Goal: Task Accomplishment & Management: Use online tool/utility

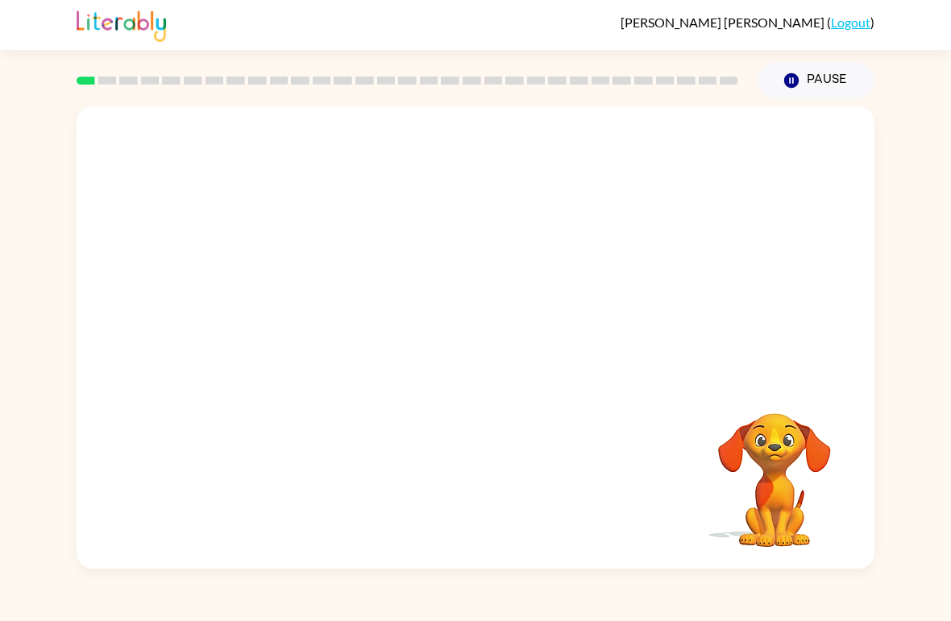
click at [522, 425] on div "Your browser must support playing .mp4 files to use Literably. Please try using…" at bounding box center [476, 337] width 798 height 462
click at [422, 257] on video "Your browser must support playing .mp4 files to use Literably. Please try using…" at bounding box center [476, 242] width 798 height 273
click at [476, 246] on video "Your browser must support playing .mp4 files to use Literably. Please try using…" at bounding box center [476, 242] width 798 height 273
click at [494, 331] on button "button" at bounding box center [475, 346] width 103 height 59
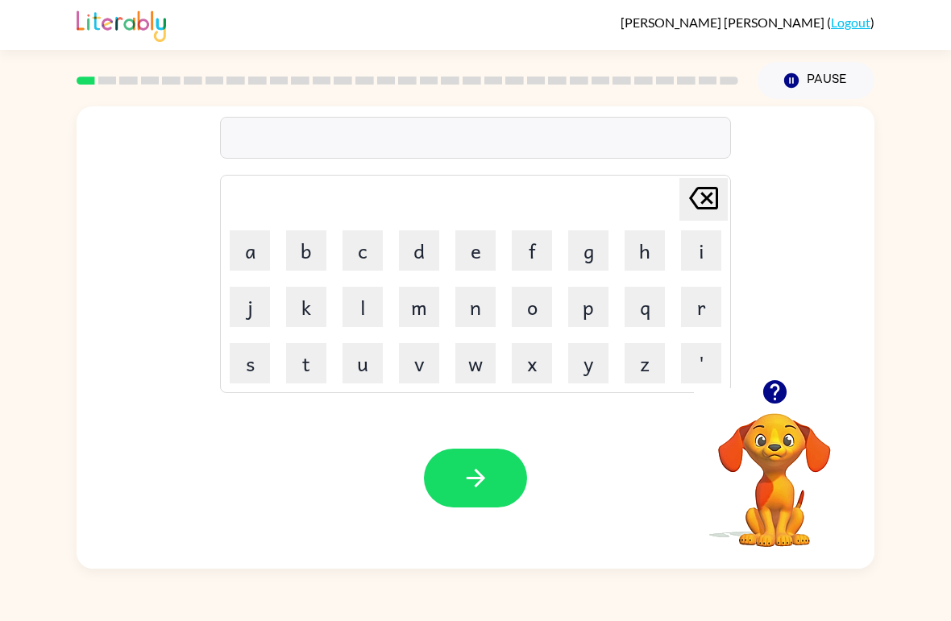
click at [296, 260] on button "b" at bounding box center [306, 250] width 40 height 40
click at [535, 311] on button "o" at bounding box center [532, 307] width 40 height 40
click at [701, 313] on button "r" at bounding box center [701, 307] width 40 height 40
click at [419, 259] on button "d" at bounding box center [419, 250] width 40 height 40
click at [475, 253] on button "e" at bounding box center [475, 250] width 40 height 40
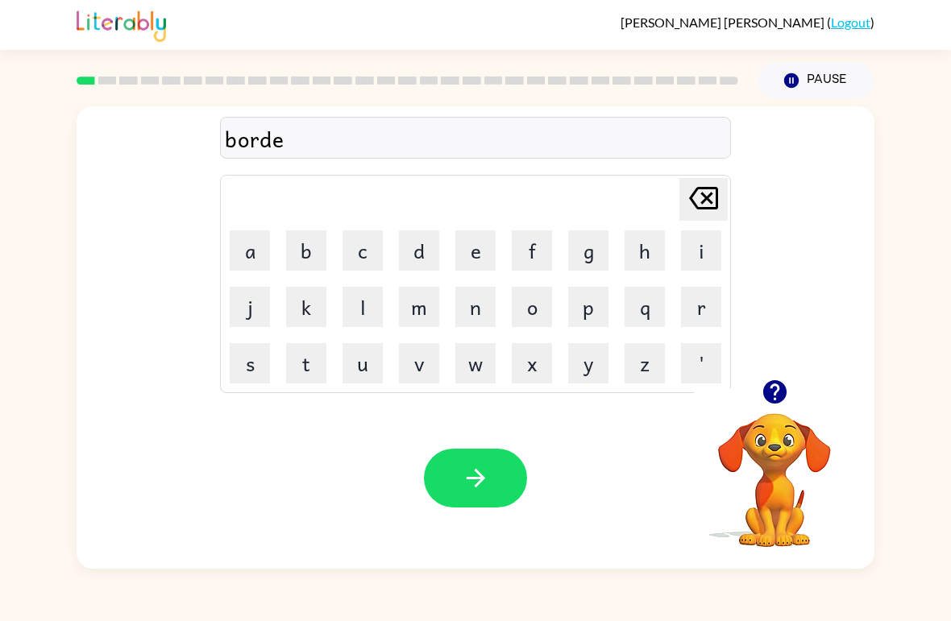
click at [699, 317] on button "r" at bounding box center [701, 307] width 40 height 40
click at [480, 483] on icon "button" at bounding box center [475, 478] width 19 height 19
click at [352, 263] on button "c" at bounding box center [362, 250] width 40 height 40
click at [247, 248] on button "a" at bounding box center [250, 250] width 40 height 40
click at [290, 376] on button "t" at bounding box center [306, 363] width 40 height 40
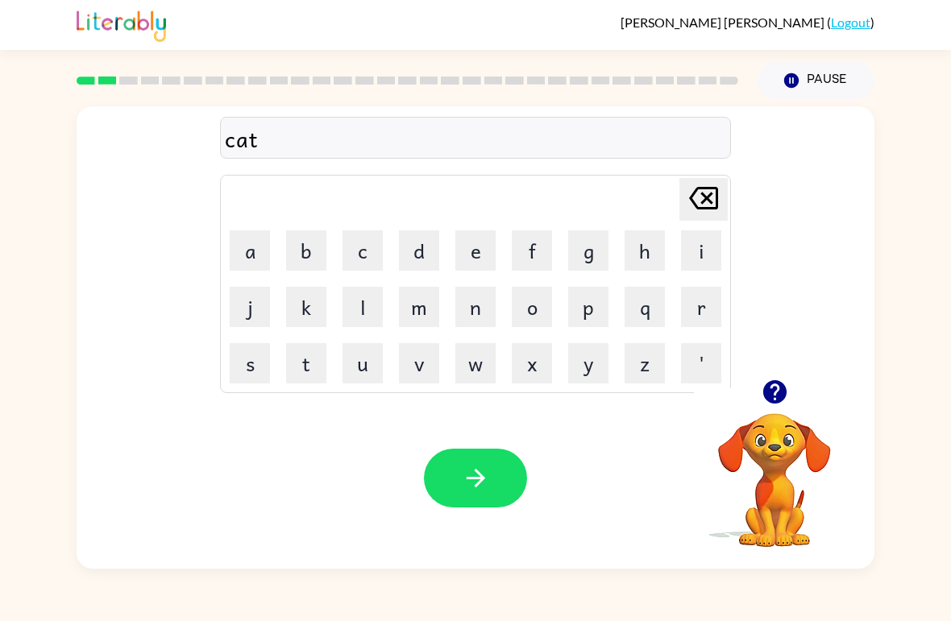
click at [496, 481] on button "button" at bounding box center [475, 478] width 103 height 59
click at [373, 317] on button "l" at bounding box center [362, 307] width 40 height 40
click at [532, 323] on button "o" at bounding box center [532, 307] width 40 height 40
click at [531, 322] on button "o" at bounding box center [532, 307] width 40 height 40
click at [309, 313] on button "k" at bounding box center [306, 307] width 40 height 40
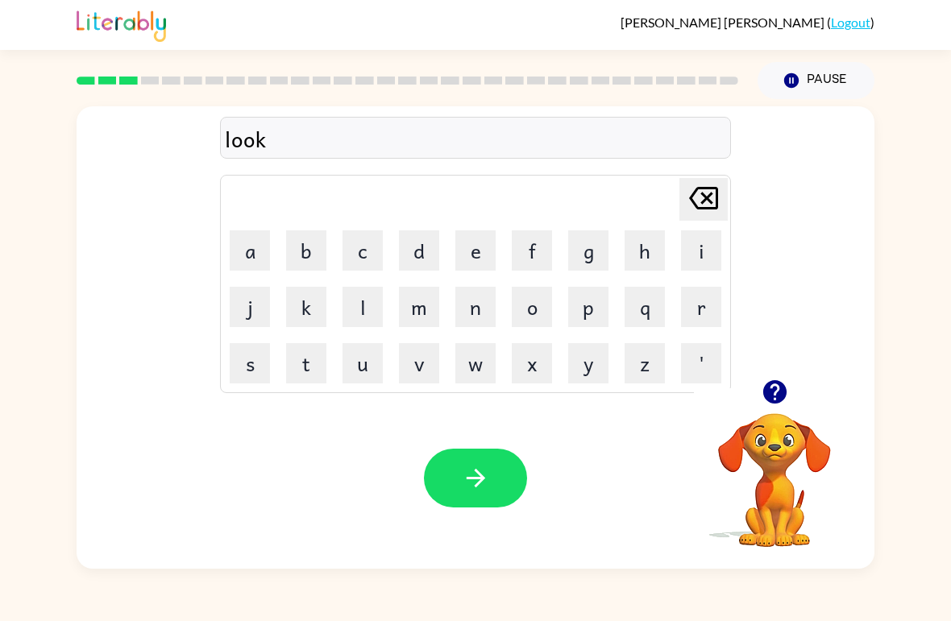
click at [472, 260] on button "e" at bounding box center [475, 250] width 40 height 40
click at [409, 249] on button "d" at bounding box center [419, 250] width 40 height 40
click at [470, 450] on button "button" at bounding box center [475, 478] width 103 height 59
click at [305, 374] on button "t" at bounding box center [306, 363] width 40 height 40
click at [475, 367] on button "w" at bounding box center [475, 363] width 40 height 40
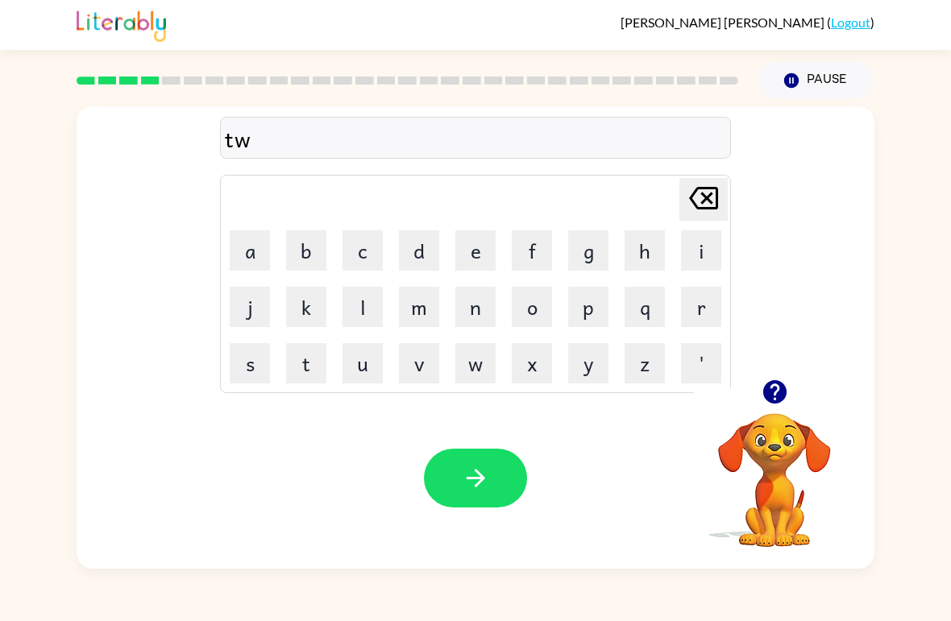
click at [645, 237] on button "h" at bounding box center [644, 250] width 40 height 40
click at [715, 194] on icon at bounding box center [703, 198] width 29 height 23
click at [697, 248] on button "i" at bounding box center [701, 250] width 40 height 40
click at [481, 296] on button "n" at bounding box center [475, 307] width 40 height 40
click at [482, 475] on icon "button" at bounding box center [476, 478] width 28 height 28
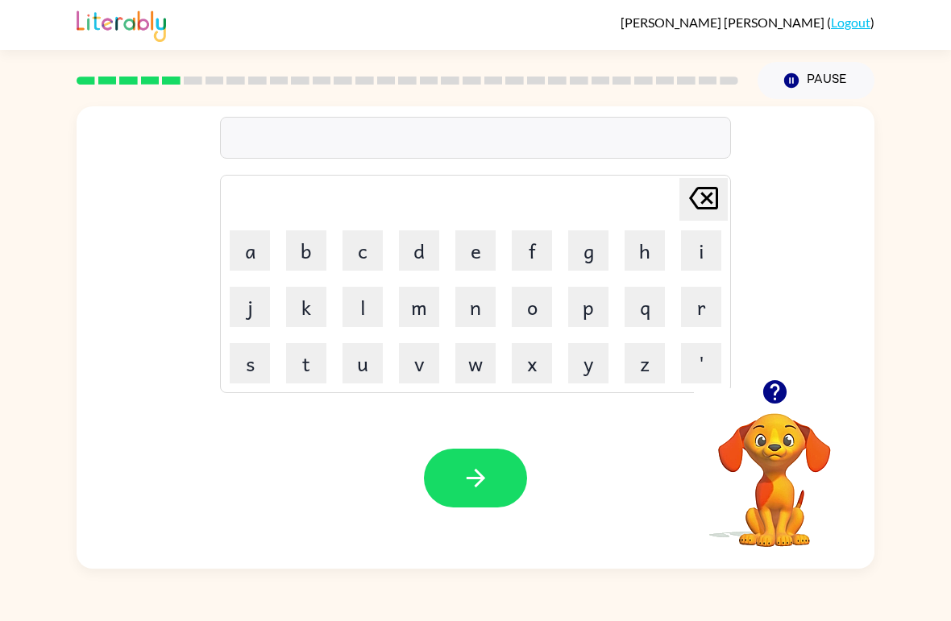
click at [465, 305] on button "n" at bounding box center [475, 307] width 40 height 40
click at [475, 251] on button "e" at bounding box center [475, 250] width 40 height 40
click at [241, 262] on button "a" at bounding box center [250, 250] width 40 height 40
click at [698, 300] on button "r" at bounding box center [701, 307] width 40 height 40
click at [356, 314] on button "l" at bounding box center [362, 307] width 40 height 40
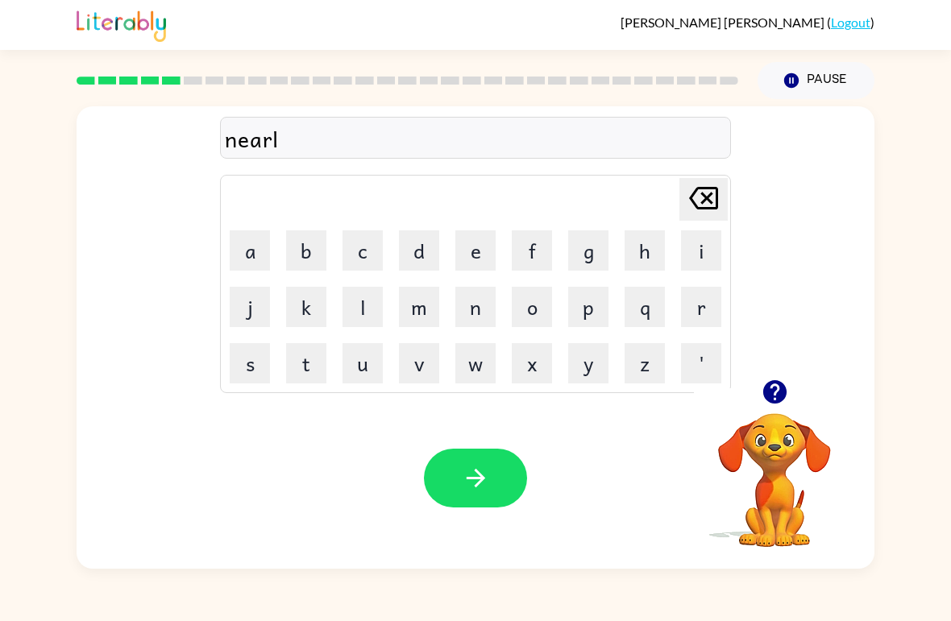
click at [690, 237] on button "i" at bounding box center [701, 250] width 40 height 40
click at [510, 468] on button "button" at bounding box center [475, 478] width 103 height 59
click at [314, 262] on button "b" at bounding box center [306, 250] width 40 height 40
click at [700, 248] on button "i" at bounding box center [701, 250] width 40 height 40
click at [310, 360] on button "t" at bounding box center [306, 363] width 40 height 40
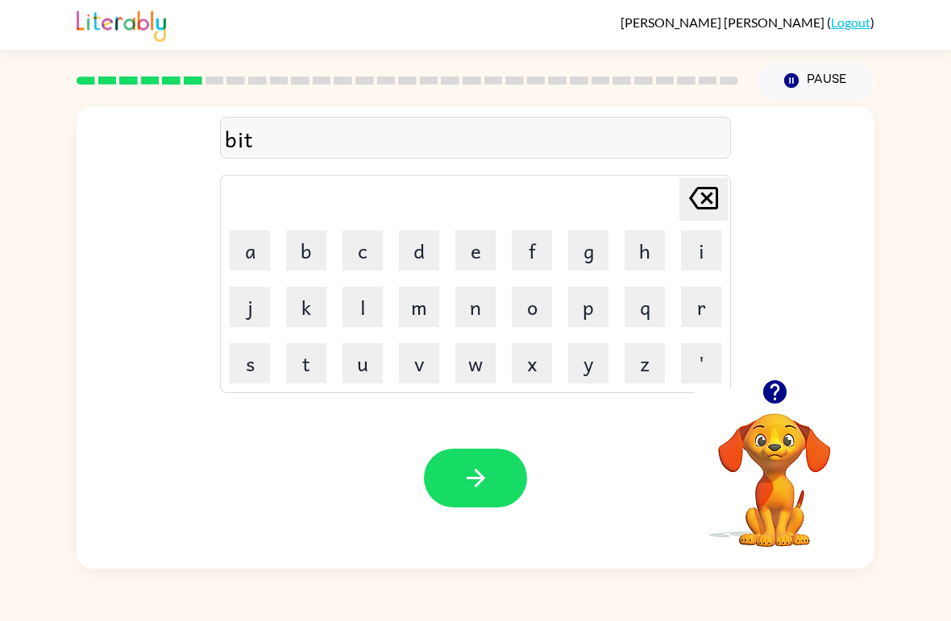
click at [704, 206] on icon "[PERSON_NAME] last character input" at bounding box center [703, 198] width 39 height 39
click at [641, 256] on button "h" at bounding box center [644, 250] width 40 height 40
click at [259, 296] on button "j" at bounding box center [250, 307] width 40 height 40
click at [268, 224] on td "a" at bounding box center [249, 250] width 55 height 55
click at [707, 196] on icon "[PERSON_NAME] last character input" at bounding box center [703, 198] width 39 height 39
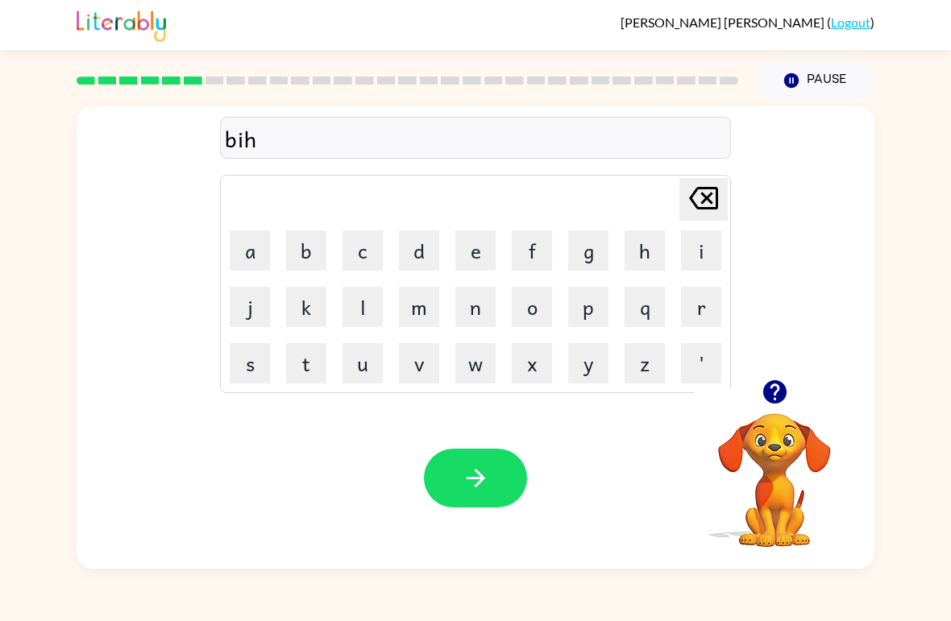
click at [255, 252] on button "a" at bounding box center [250, 250] width 40 height 40
click at [635, 240] on button "h" at bounding box center [644, 250] width 40 height 40
click at [702, 190] on icon at bounding box center [703, 198] width 29 height 23
click at [696, 247] on button "i" at bounding box center [701, 250] width 40 height 40
click at [487, 292] on button "n" at bounding box center [475, 307] width 40 height 40
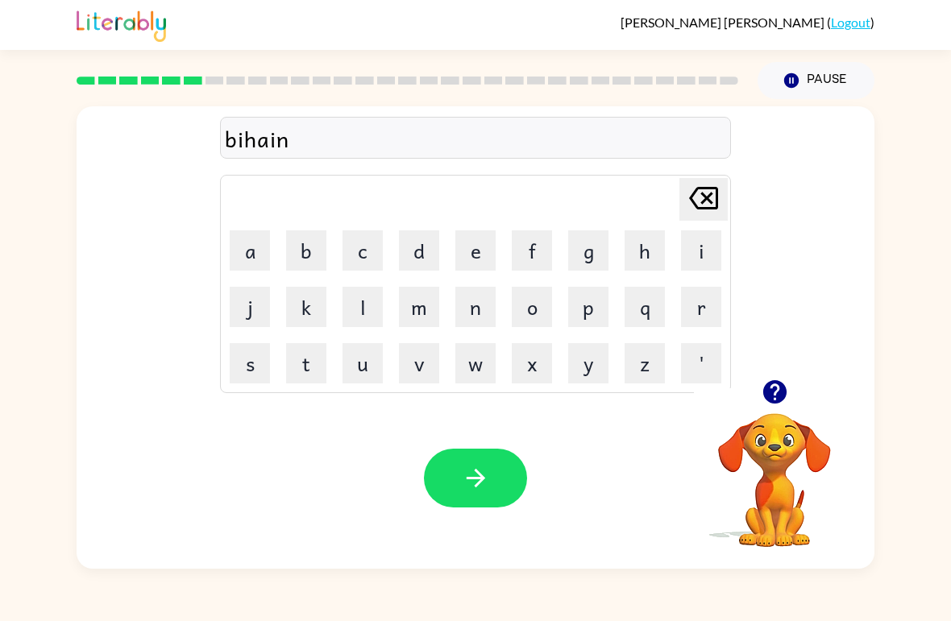
click at [418, 238] on button "d" at bounding box center [419, 250] width 40 height 40
click at [477, 479] on icon "button" at bounding box center [475, 478] width 19 height 19
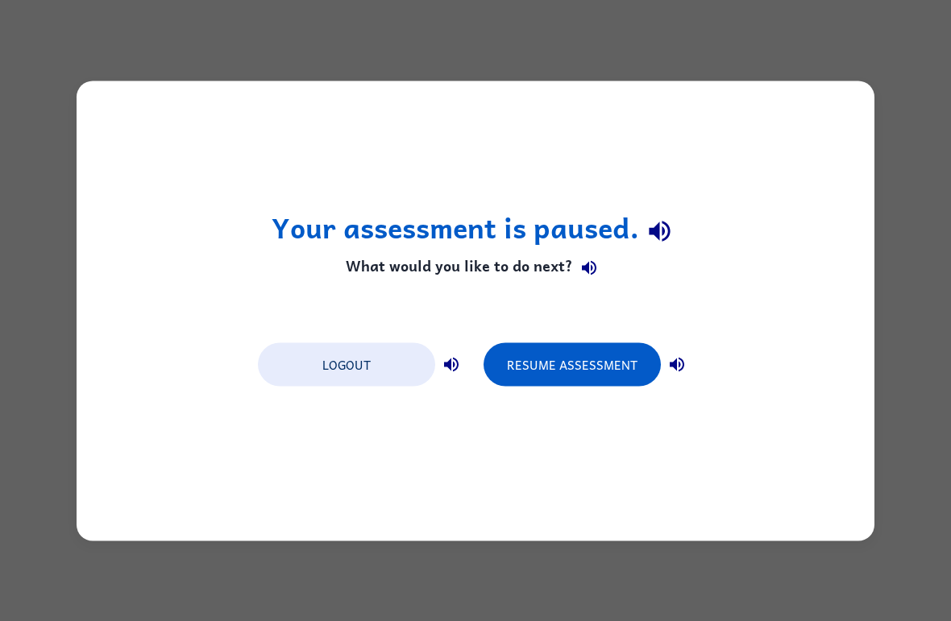
click at [548, 356] on button "Resume Assessment" at bounding box center [571, 364] width 177 height 44
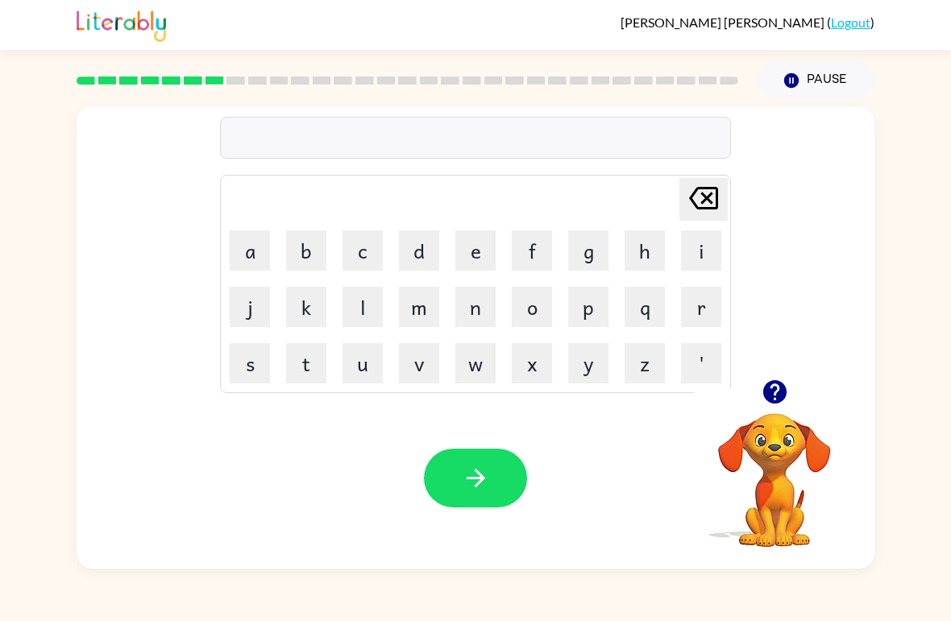
click at [302, 361] on button "t" at bounding box center [306, 363] width 40 height 40
click at [681, 307] on button "r" at bounding box center [701, 307] width 40 height 40
click at [695, 239] on button "i" at bounding box center [701, 250] width 40 height 40
click at [354, 256] on button "c" at bounding box center [362, 250] width 40 height 40
click at [551, 309] on button "o" at bounding box center [532, 307] width 40 height 40
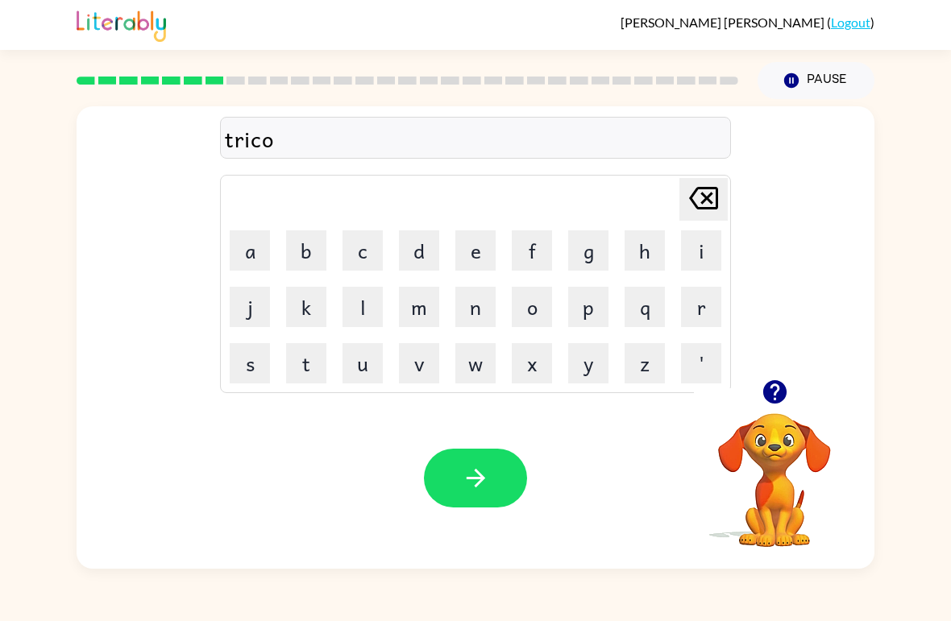
click at [365, 317] on button "l" at bounding box center [362, 307] width 40 height 40
click at [455, 503] on button "button" at bounding box center [475, 478] width 103 height 59
click at [570, 150] on div at bounding box center [475, 138] width 511 height 42
click at [601, 156] on div at bounding box center [475, 138] width 511 height 42
click at [633, 291] on button "q" at bounding box center [644, 307] width 40 height 40
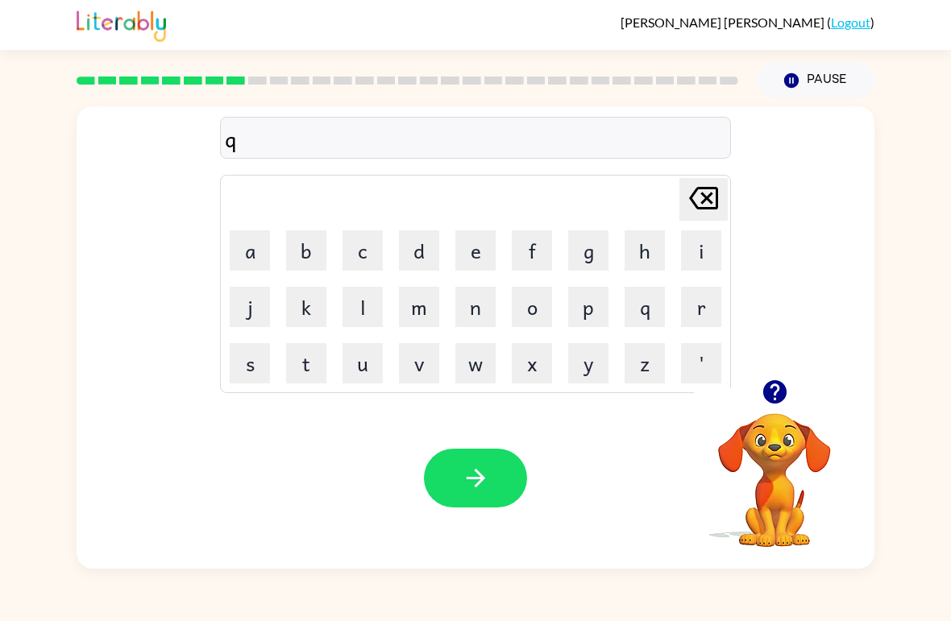
click at [587, 306] on button "p" at bounding box center [588, 307] width 40 height 40
click at [516, 317] on button "o" at bounding box center [532, 307] width 40 height 40
click at [668, 285] on td "q" at bounding box center [644, 307] width 55 height 55
click at [494, 305] on button "n" at bounding box center [475, 307] width 40 height 40
click at [626, 254] on button "h" at bounding box center [644, 250] width 40 height 40
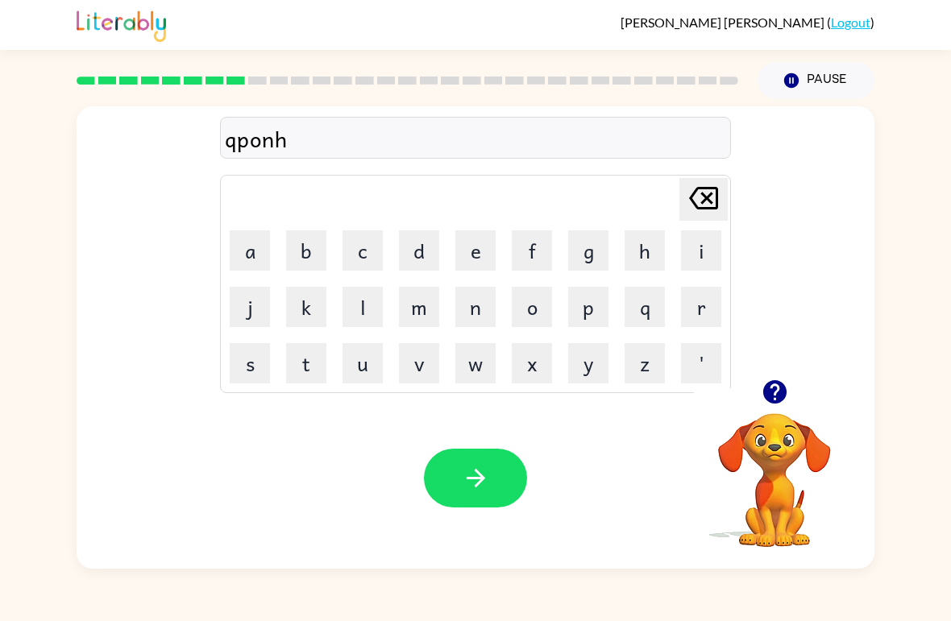
click at [412, 325] on button "m" at bounding box center [419, 307] width 40 height 40
click at [654, 266] on button "h" at bounding box center [644, 250] width 40 height 40
click at [482, 309] on button "n" at bounding box center [475, 307] width 40 height 40
click at [626, 294] on button "q" at bounding box center [644, 307] width 40 height 40
click at [414, 270] on button "d" at bounding box center [419, 250] width 40 height 40
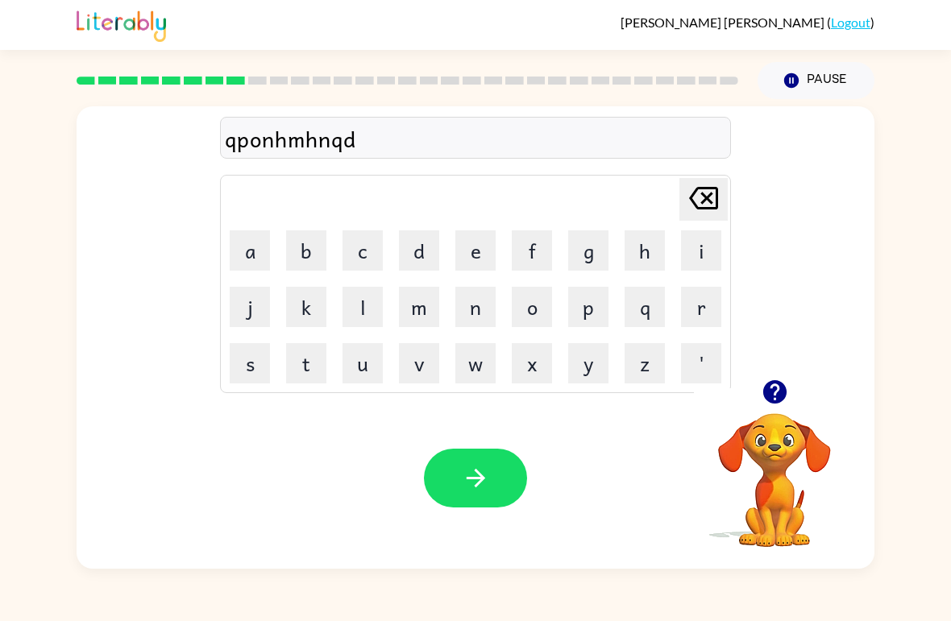
click at [697, 193] on icon "[PERSON_NAME] last character input" at bounding box center [703, 198] width 39 height 39
click at [703, 201] on icon "[PERSON_NAME] last character input" at bounding box center [703, 198] width 39 height 39
click at [702, 201] on icon "[PERSON_NAME] last character input" at bounding box center [703, 198] width 39 height 39
click at [692, 196] on icon at bounding box center [703, 198] width 29 height 23
click at [691, 195] on icon "[PERSON_NAME] last character input" at bounding box center [703, 198] width 39 height 39
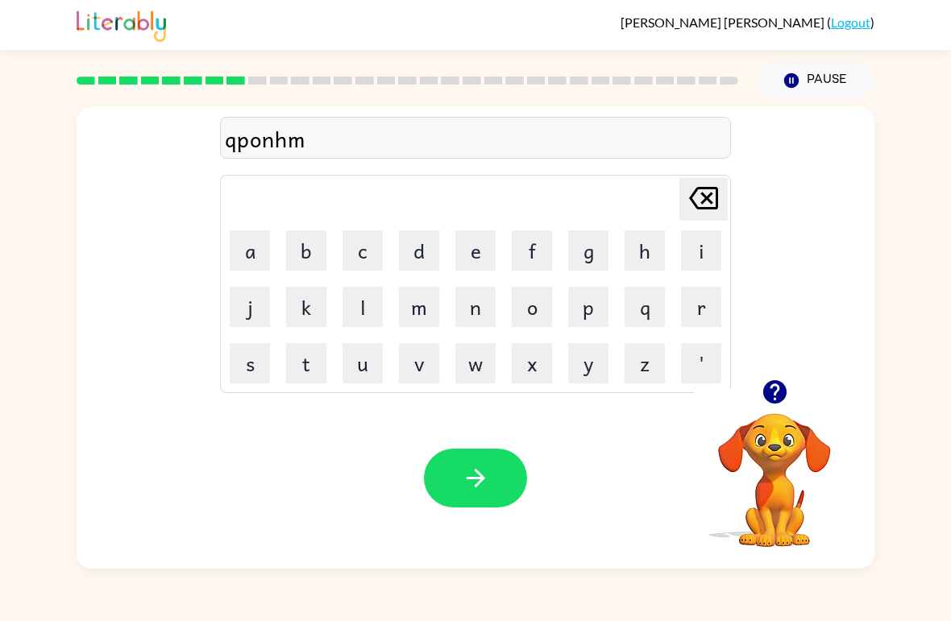
click at [713, 193] on icon "[PERSON_NAME] last character input" at bounding box center [703, 198] width 39 height 39
click at [713, 192] on icon "[PERSON_NAME] last character input" at bounding box center [703, 198] width 39 height 39
click at [703, 209] on icon at bounding box center [703, 198] width 29 height 23
click at [700, 202] on icon "[PERSON_NAME] last character input" at bounding box center [703, 198] width 39 height 39
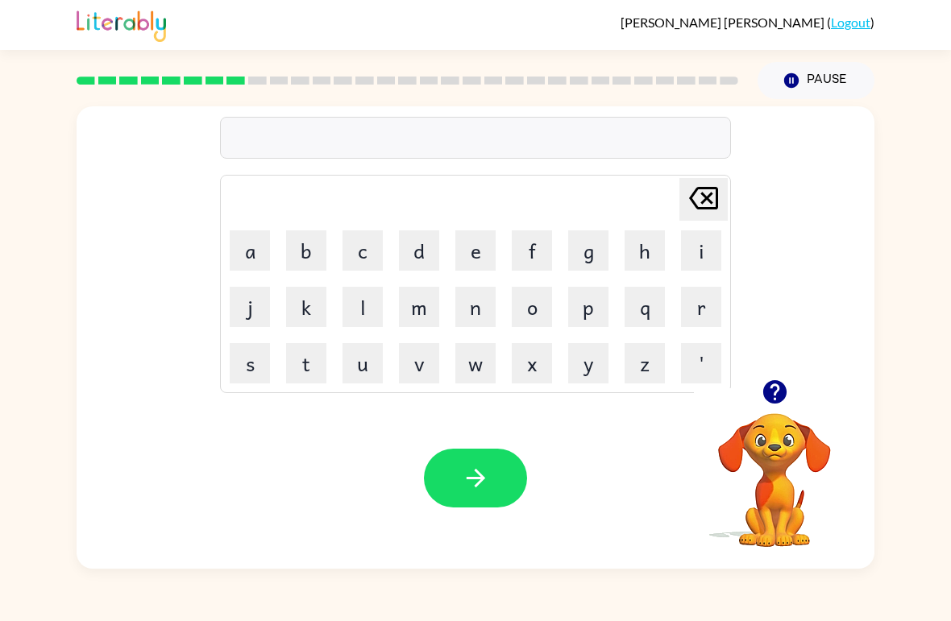
click at [700, 201] on icon "[PERSON_NAME] last character input" at bounding box center [703, 198] width 39 height 39
click at [251, 252] on button "a" at bounding box center [250, 250] width 40 height 40
click at [683, 238] on button "i" at bounding box center [701, 250] width 40 height 40
click at [706, 209] on icon at bounding box center [703, 198] width 29 height 23
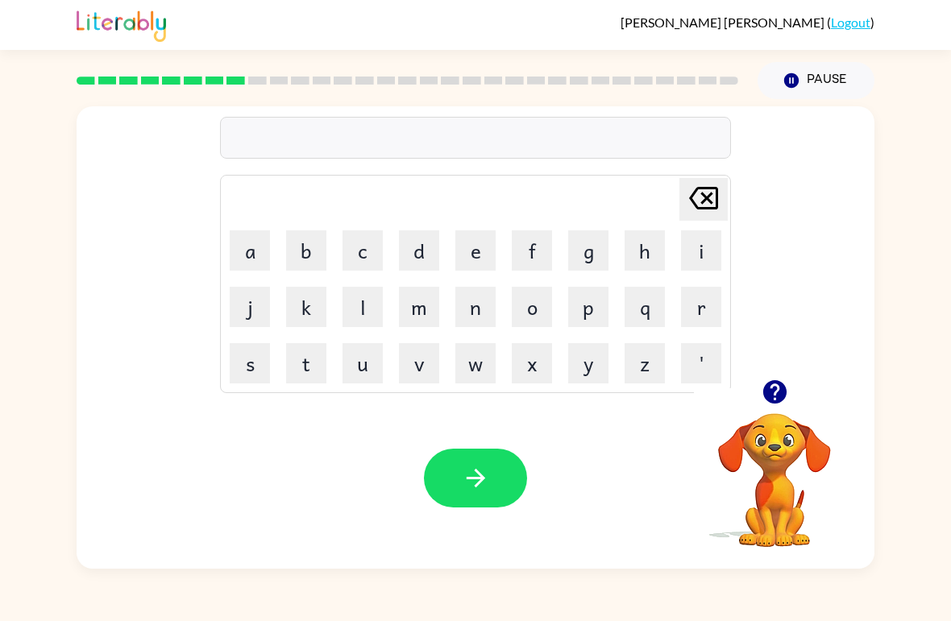
click at [576, 150] on div at bounding box center [475, 138] width 511 height 42
click at [717, 136] on div at bounding box center [475, 138] width 511 height 42
click at [757, 417] on video "Your browser must support playing .mp4 files to use Literably. Please try using…" at bounding box center [774, 468] width 161 height 161
click at [784, 404] on icon "button" at bounding box center [775, 392] width 28 height 28
click at [778, 392] on video "Your browser must support playing .mp4 files to use Literably. Please try using…" at bounding box center [774, 468] width 161 height 161
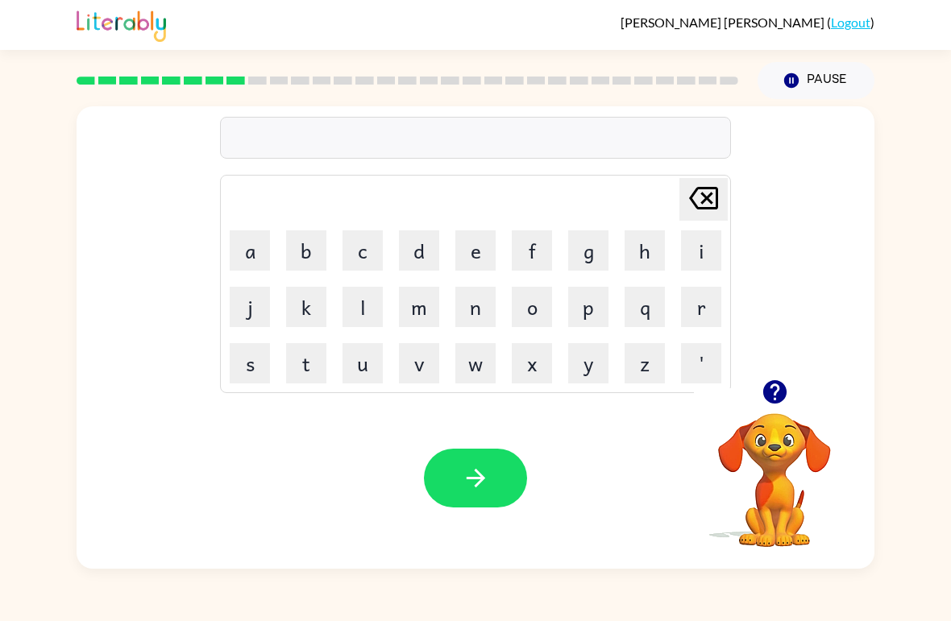
click at [407, 314] on button "m" at bounding box center [419, 307] width 40 height 40
click at [682, 258] on button "i" at bounding box center [701, 250] width 40 height 40
click at [702, 305] on button "r" at bounding box center [701, 307] width 40 height 40
click at [246, 253] on button "a" at bounding box center [250, 250] width 40 height 40
click at [375, 256] on button "c" at bounding box center [362, 250] width 40 height 40
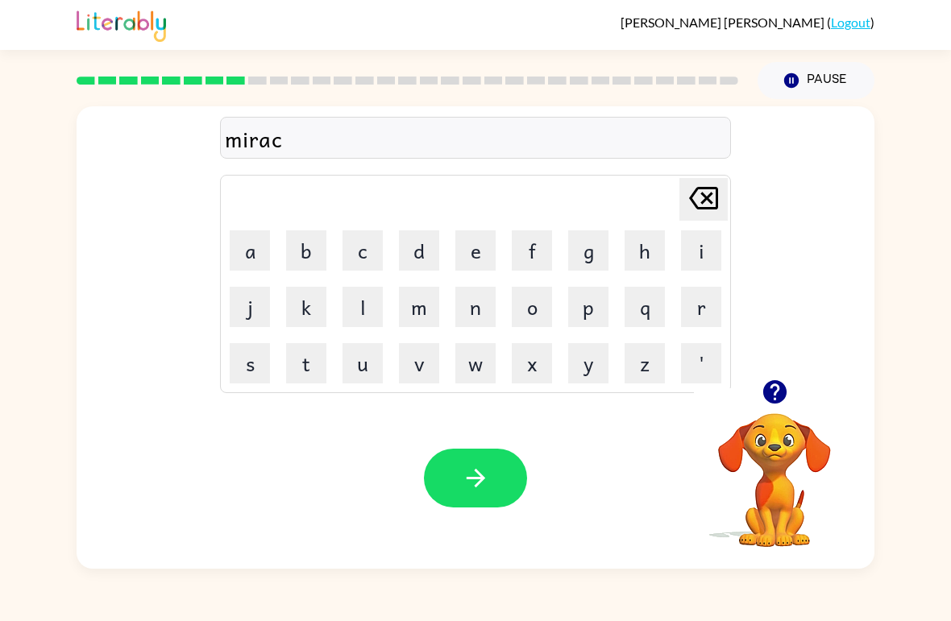
click at [532, 309] on button "o" at bounding box center [532, 307] width 40 height 40
click at [365, 318] on button "l" at bounding box center [362, 307] width 40 height 40
click at [500, 481] on button "button" at bounding box center [475, 478] width 103 height 59
click at [379, 155] on div at bounding box center [475, 138] width 511 height 42
click at [495, 319] on button "n" at bounding box center [475, 307] width 40 height 40
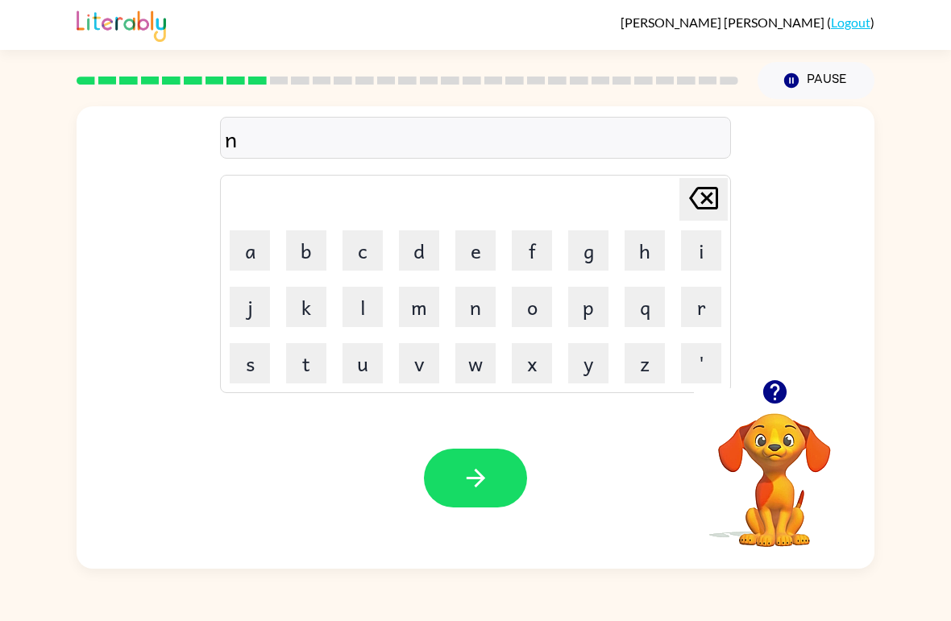
click at [696, 259] on button "i" at bounding box center [701, 250] width 40 height 40
click at [400, 313] on button "m" at bounding box center [419, 307] width 40 height 40
click at [302, 267] on button "b" at bounding box center [306, 250] width 40 height 40
click at [545, 313] on button "o" at bounding box center [532, 307] width 40 height 40
click at [356, 309] on button "l" at bounding box center [362, 307] width 40 height 40
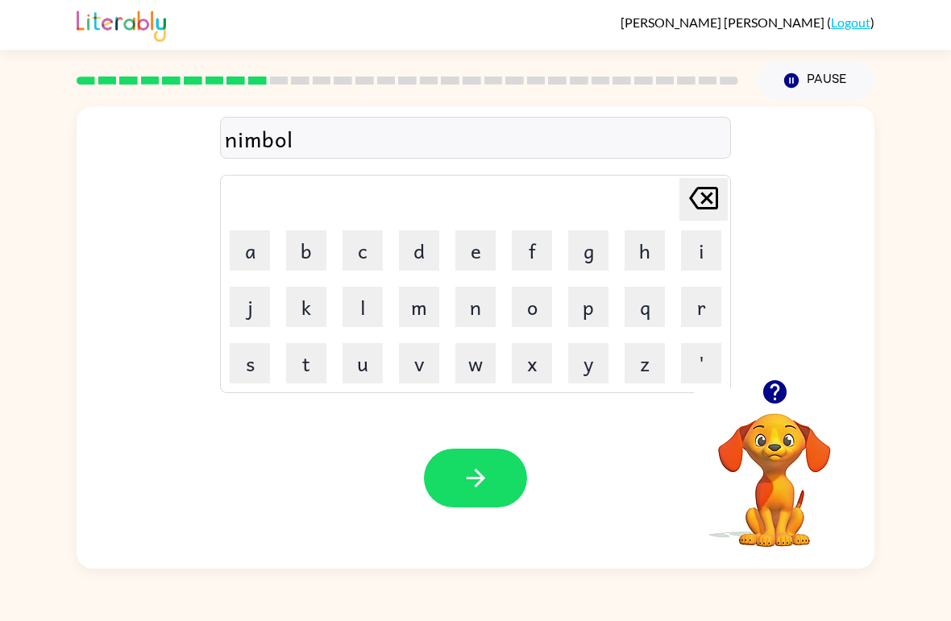
click at [483, 487] on icon "button" at bounding box center [476, 478] width 28 height 28
click at [377, 353] on button "u" at bounding box center [362, 363] width 40 height 40
click at [541, 243] on button "f" at bounding box center [532, 250] width 40 height 40
click at [363, 359] on button "u" at bounding box center [362, 363] width 40 height 40
click at [359, 308] on button "l" at bounding box center [362, 307] width 40 height 40
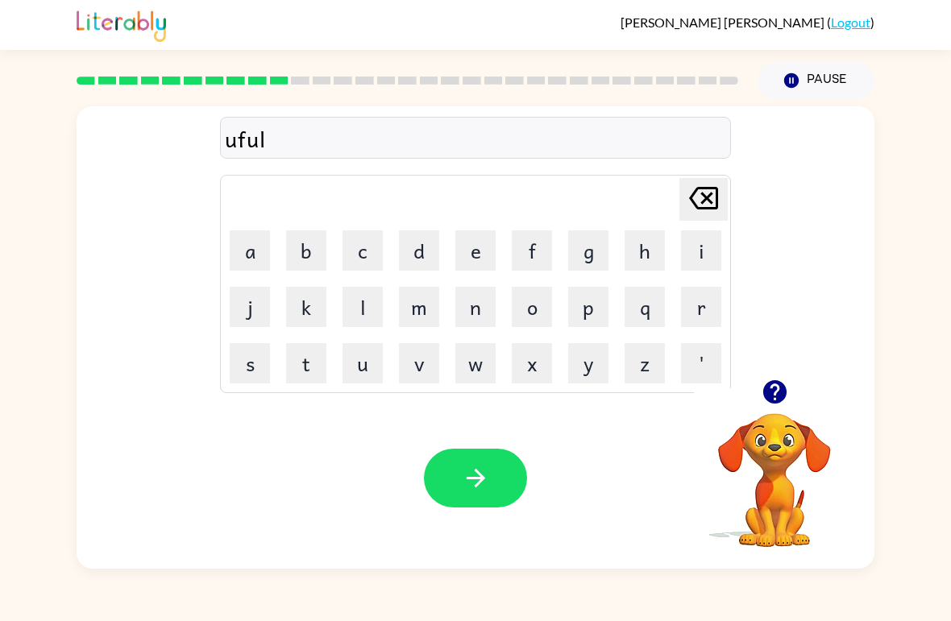
click at [362, 310] on button "l" at bounding box center [362, 307] width 40 height 40
click at [703, 203] on icon at bounding box center [703, 198] width 29 height 23
click at [703, 202] on icon at bounding box center [703, 198] width 29 height 23
click at [708, 197] on icon at bounding box center [703, 198] width 29 height 23
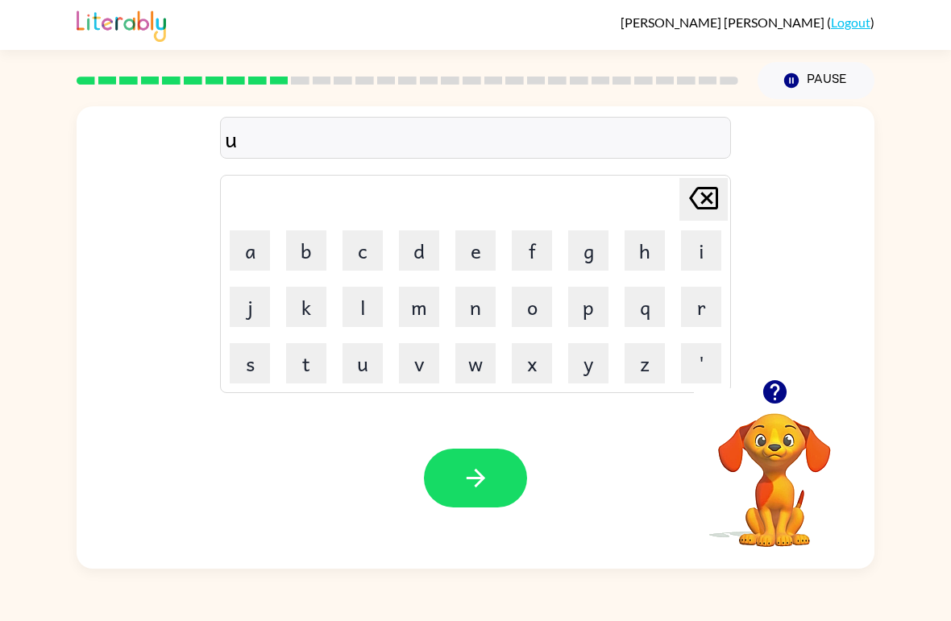
click at [712, 204] on icon at bounding box center [703, 198] width 29 height 23
click at [392, 357] on td "v" at bounding box center [419, 363] width 55 height 55
click at [362, 376] on button "u" at bounding box center [362, 363] width 40 height 40
click at [485, 306] on button "n" at bounding box center [475, 307] width 40 height 40
click at [537, 259] on button "f" at bounding box center [532, 250] width 40 height 40
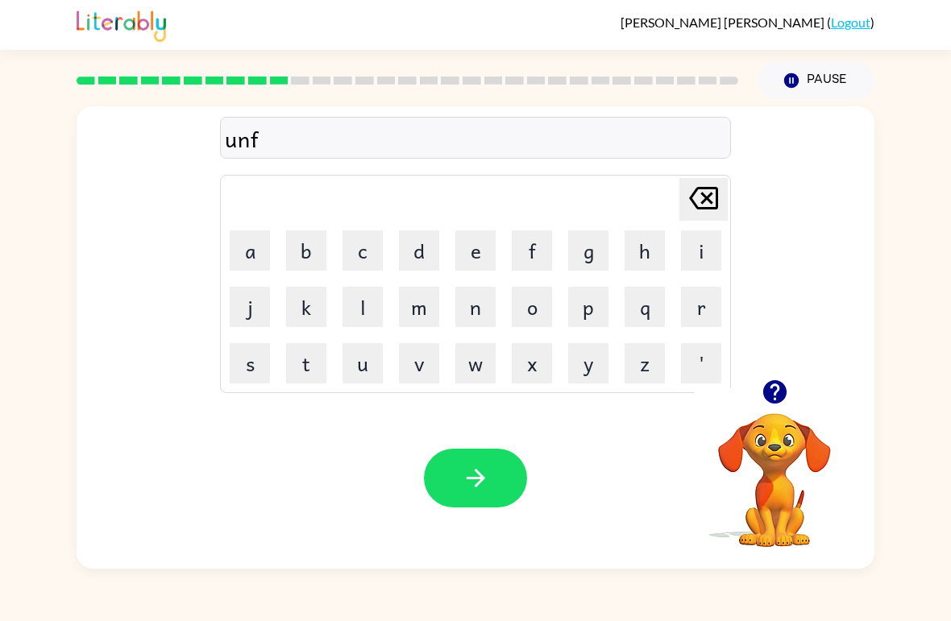
click at [356, 347] on button "u" at bounding box center [362, 363] width 40 height 40
click at [371, 309] on button "l" at bounding box center [362, 307] width 40 height 40
click at [359, 305] on button "l" at bounding box center [362, 307] width 40 height 40
click at [466, 450] on button "button" at bounding box center [475, 478] width 103 height 59
click at [424, 356] on button "v" at bounding box center [419, 363] width 40 height 40
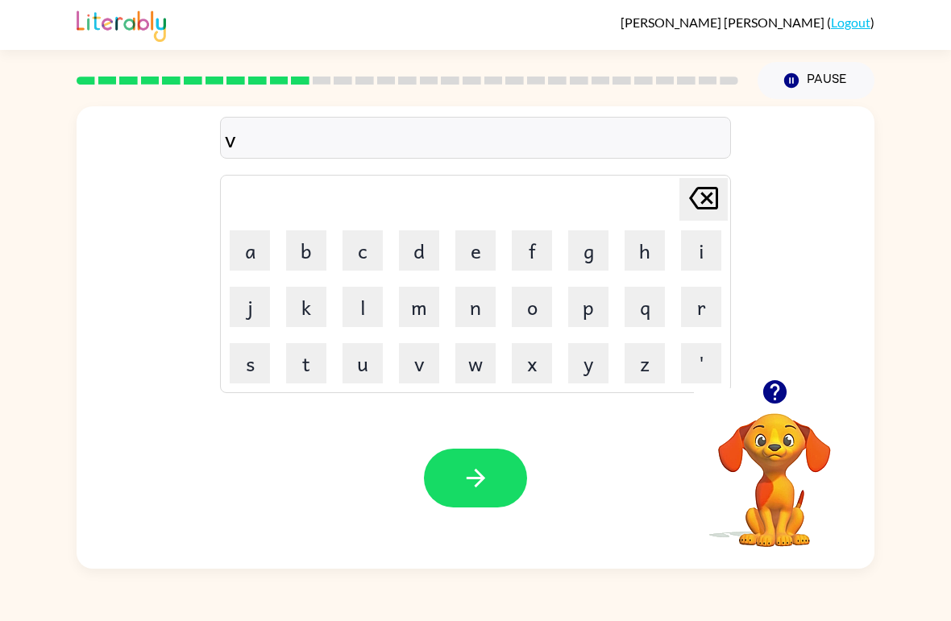
click at [539, 317] on button "o" at bounding box center [532, 307] width 40 height 40
click at [366, 358] on button "u" at bounding box center [362, 363] width 40 height 40
click at [303, 358] on button "t" at bounding box center [306, 363] width 40 height 40
click at [713, 205] on icon "[PERSON_NAME] last character input" at bounding box center [703, 198] width 39 height 39
click at [713, 204] on icon "[PERSON_NAME] last character input" at bounding box center [703, 198] width 39 height 39
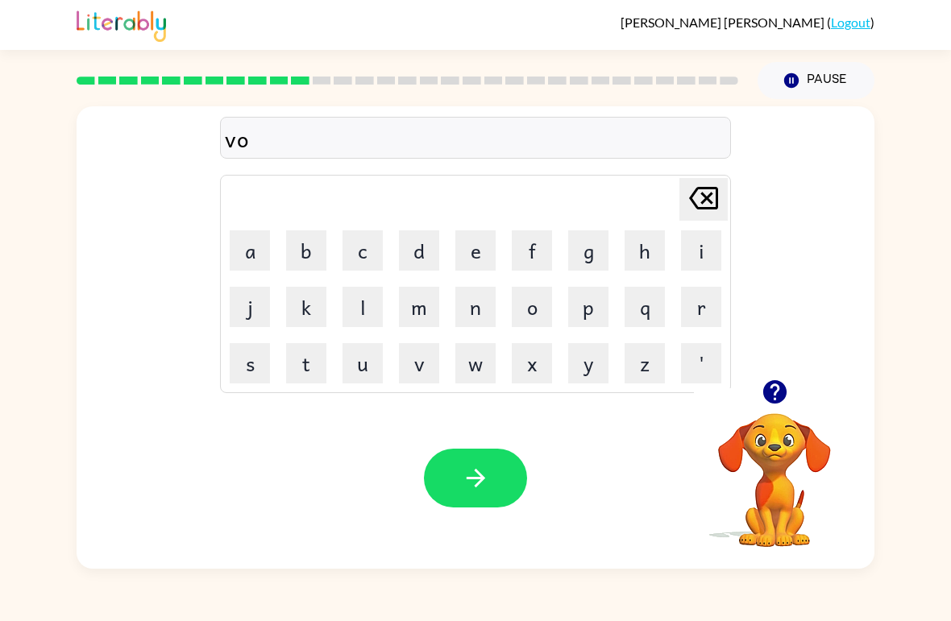
click at [309, 375] on button "t" at bounding box center [306, 363] width 40 height 40
click at [485, 255] on button "e" at bounding box center [475, 250] width 40 height 40
click at [514, 485] on button "button" at bounding box center [475, 478] width 103 height 59
click at [309, 261] on button "b" at bounding box center [306, 250] width 40 height 40
click at [474, 240] on button "e" at bounding box center [475, 250] width 40 height 40
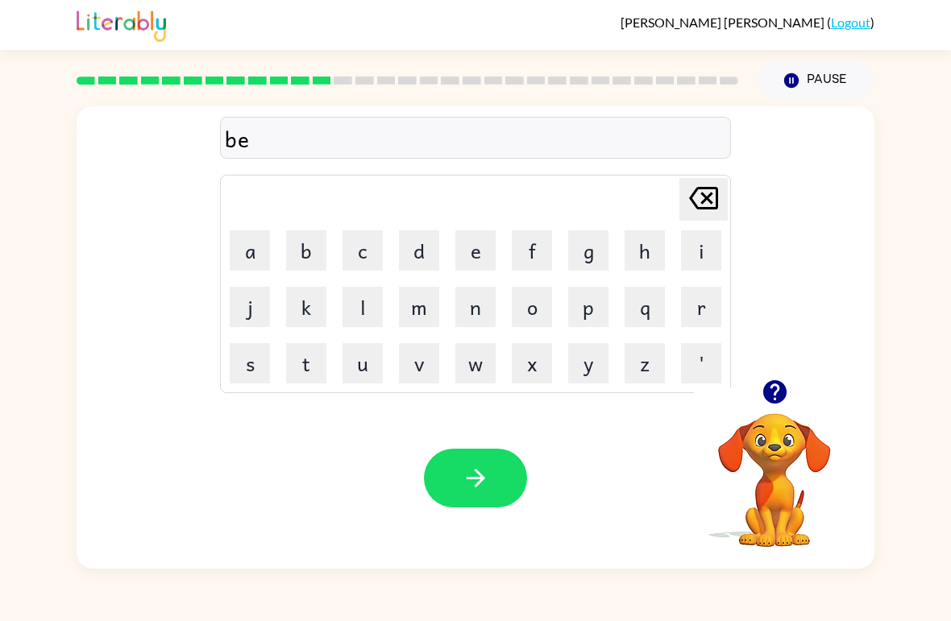
click at [417, 245] on button "d" at bounding box center [419, 250] width 40 height 40
click at [823, 71] on button "Pause Pause" at bounding box center [815, 80] width 117 height 37
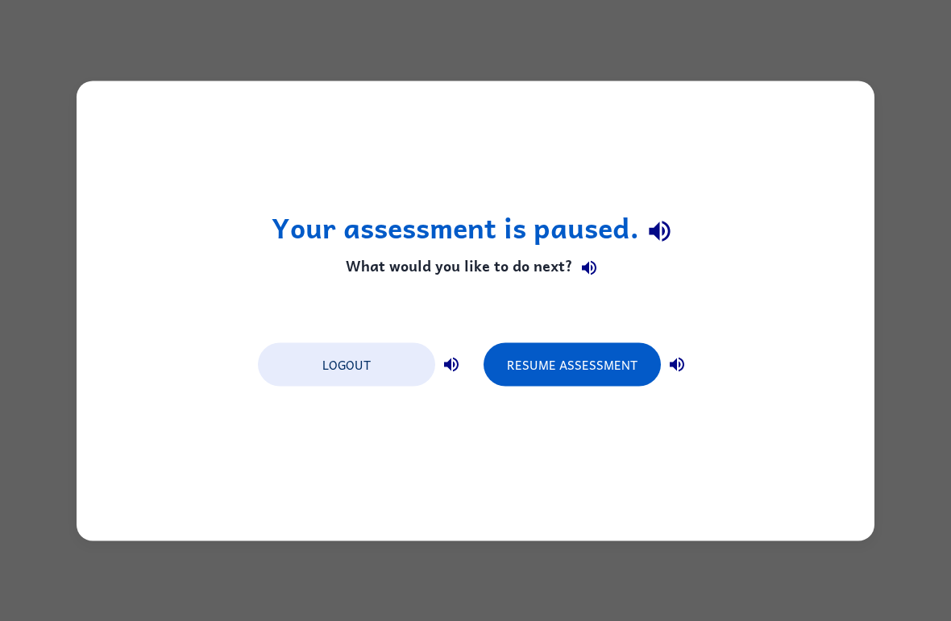
click at [362, 360] on button "Logout" at bounding box center [346, 364] width 177 height 44
